Goal: Task Accomplishment & Management: Manage account settings

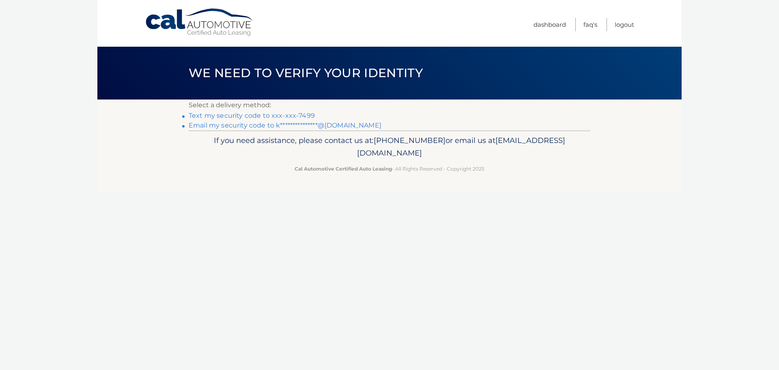
click at [235, 114] on link "Text my security code to xxx-xxx-7499" at bounding box center [252, 116] width 126 height 8
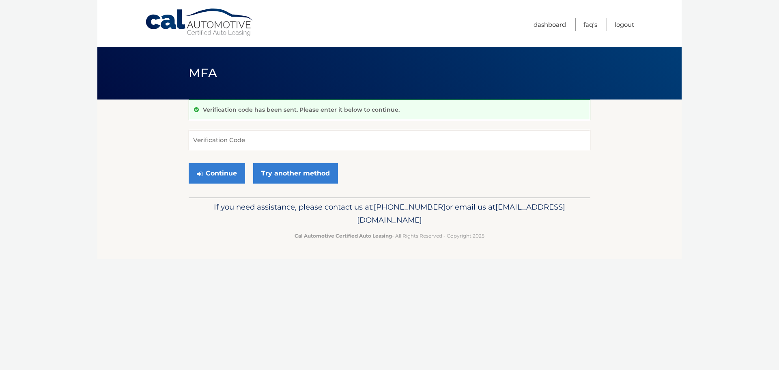
click at [276, 142] on input "Verification Code" at bounding box center [390, 140] width 402 height 20
type input "141161"
click at [226, 171] on button "Continue" at bounding box center [217, 173] width 56 height 20
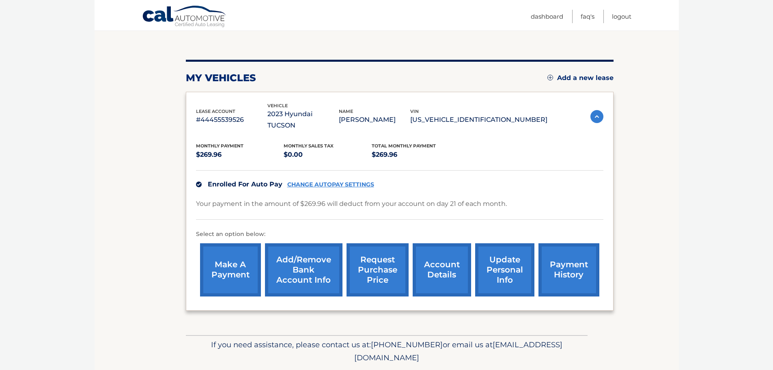
scroll to position [91, 0]
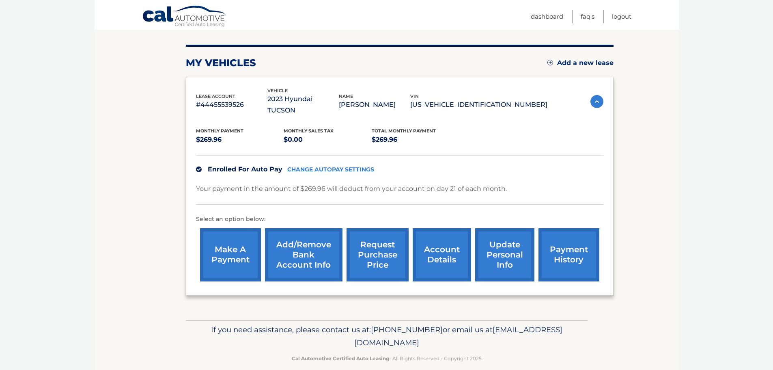
click at [314, 235] on link "Add/Remove bank account info" at bounding box center [303, 254] width 77 height 53
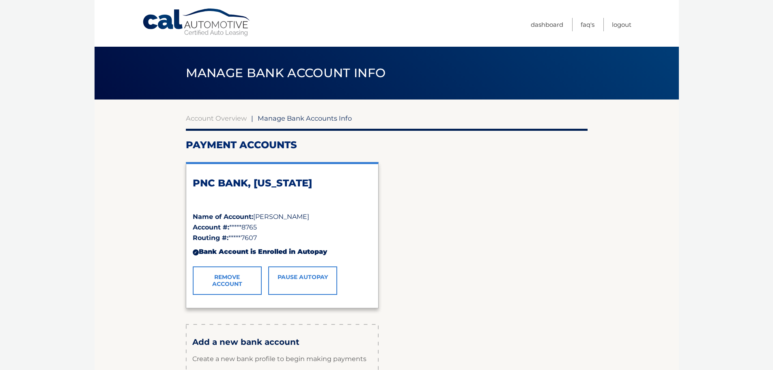
click at [234, 276] on link "Remove Account" at bounding box center [227, 280] width 69 height 28
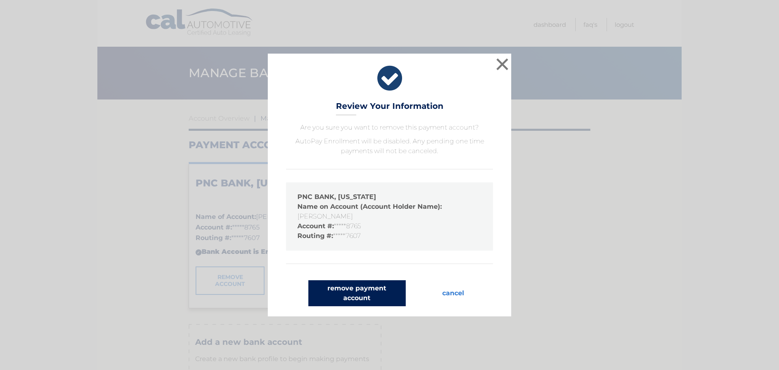
click at [364, 289] on button "remove payment account" at bounding box center [356, 293] width 97 height 26
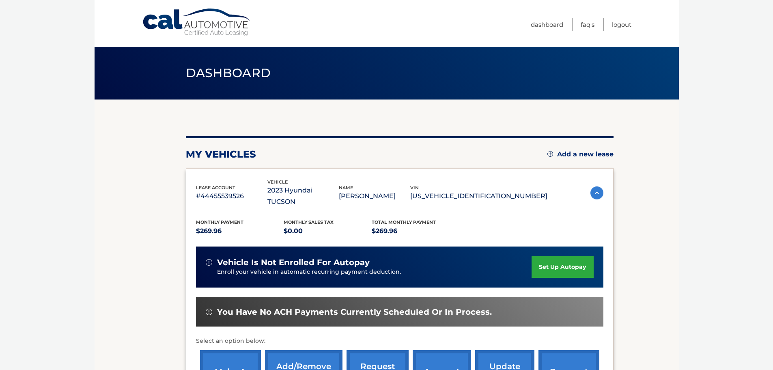
click at [594, 187] on img at bounding box center [596, 192] width 13 height 13
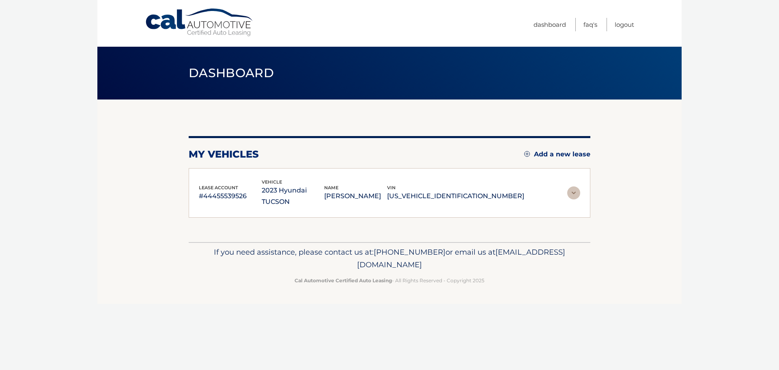
click at [574, 188] on img at bounding box center [573, 192] width 13 height 13
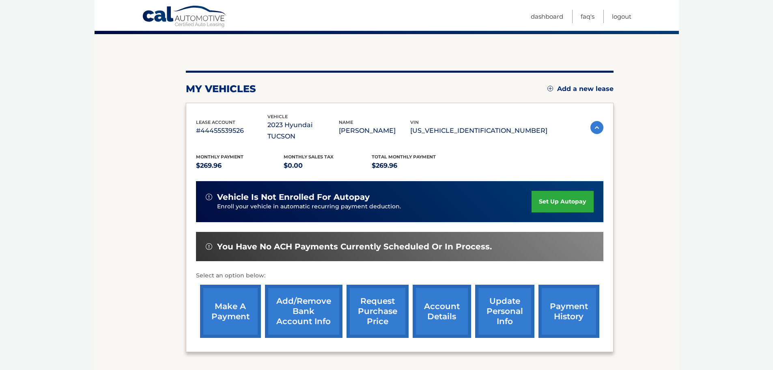
scroll to position [81, 0]
